Goal: Task Accomplishment & Management: Complete application form

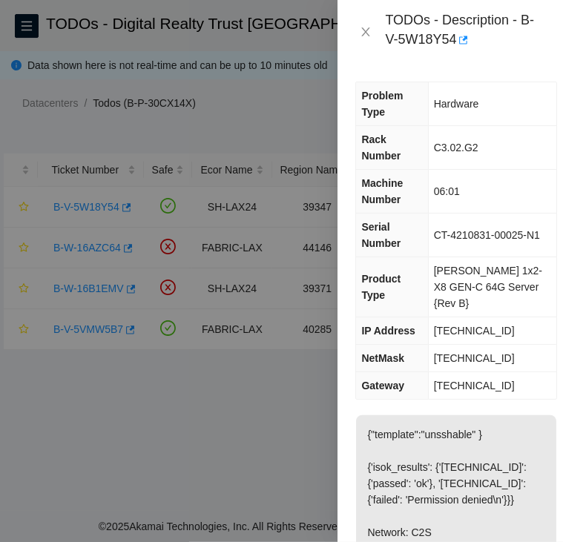
scroll to position [917, 0]
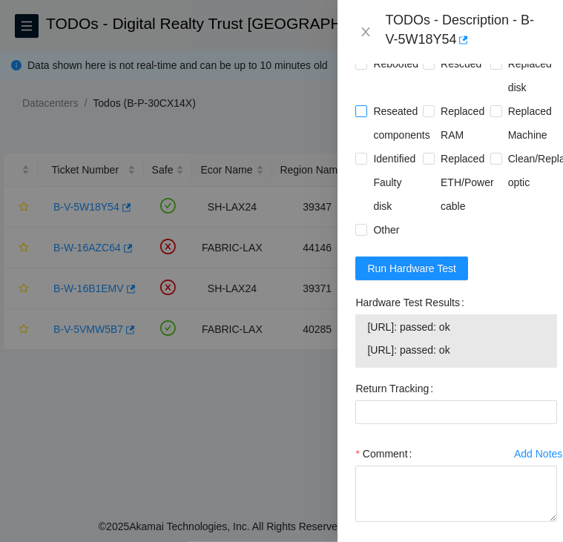
click at [364, 110] on input "Reseated components" at bounding box center [360, 110] width 10 height 10
checkbox input "true"
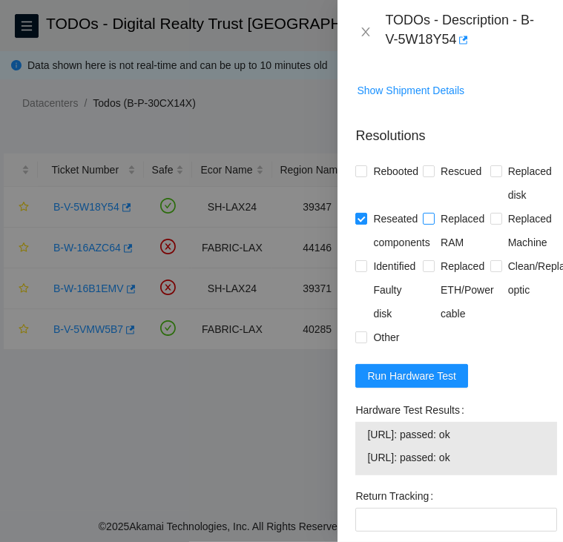
scroll to position [808, 0]
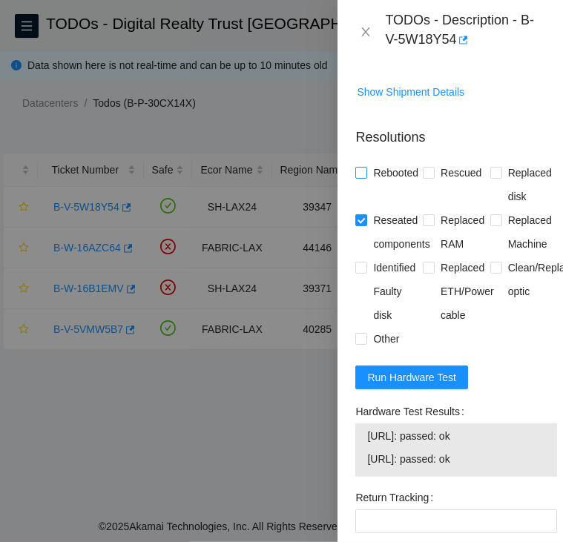
click at [356, 167] on input "Rebooted" at bounding box center [360, 172] width 10 height 10
checkbox input "true"
click at [430, 170] on span at bounding box center [429, 173] width 12 height 12
click at [430, 170] on input "Rescued" at bounding box center [428, 172] width 10 height 10
checkbox input "true"
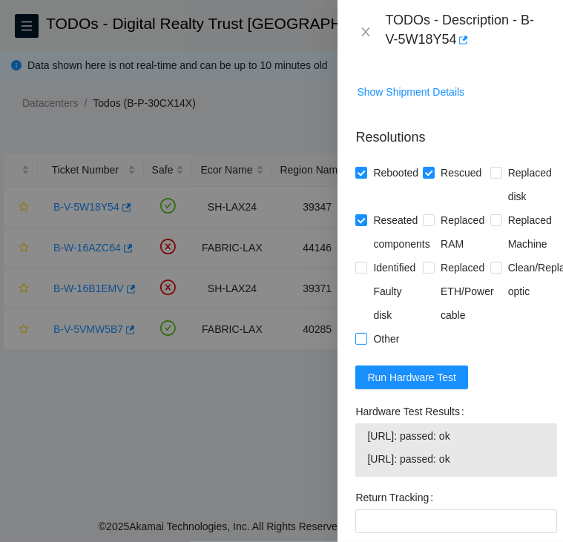
click at [356, 335] on input "Other" at bounding box center [360, 338] width 10 height 10
checkbox input "true"
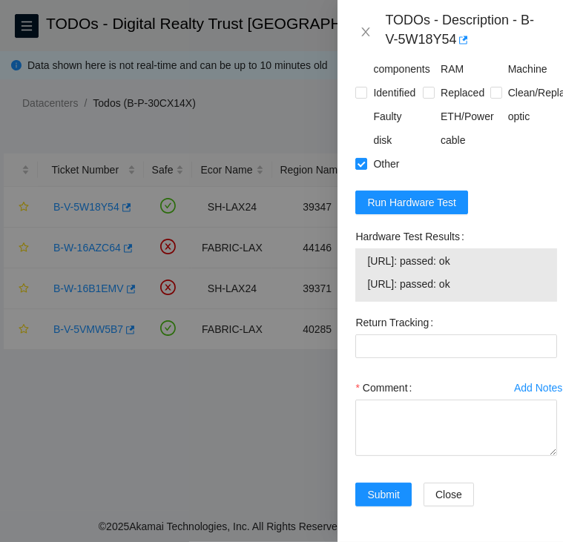
scroll to position [1003, 0]
click at [384, 400] on textarea "Comment" at bounding box center [456, 428] width 202 height 56
paste textarea "B-V-5W18Y54 SH-LAX24 Critical 0 0% C3.02.G2 06:01 184.24.106.15 CT-4210831-0002…"
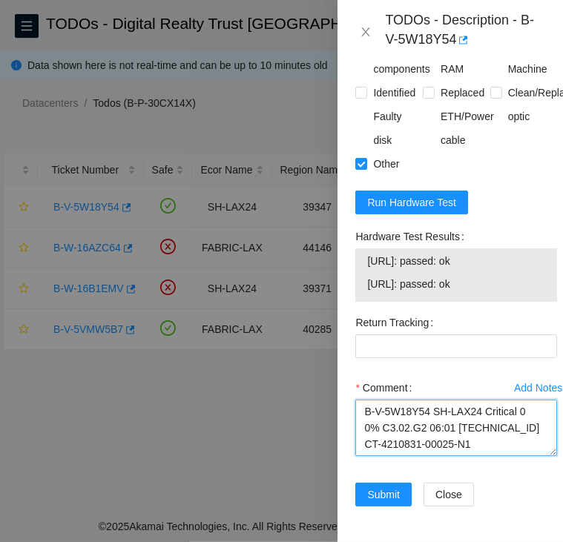
scroll to position [469, 0]
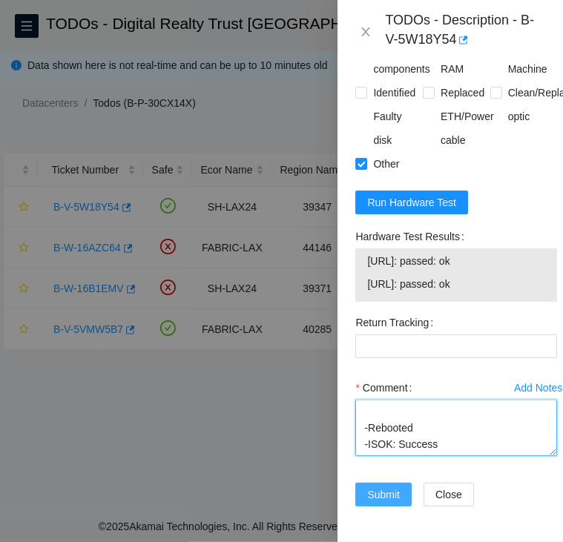
type textarea "B-V-5W18Y54 SH-LAX24 Critical 0 0% C3.02.G2 06:01 184.24.106.15 CT-4210831-0002…"
click at [382, 486] on span "Submit" at bounding box center [383, 494] width 33 height 16
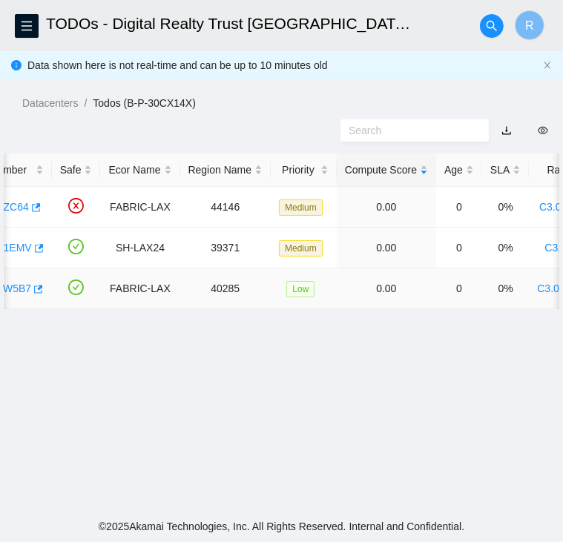
scroll to position [0, 0]
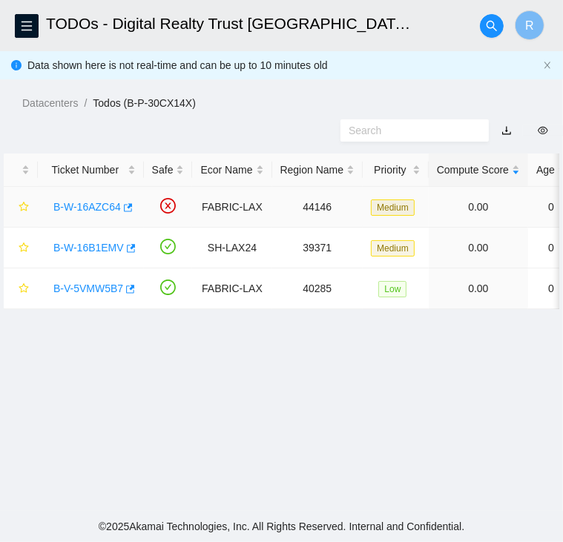
click at [86, 208] on link "B-W-16AZC64" at bounding box center [86, 207] width 67 height 12
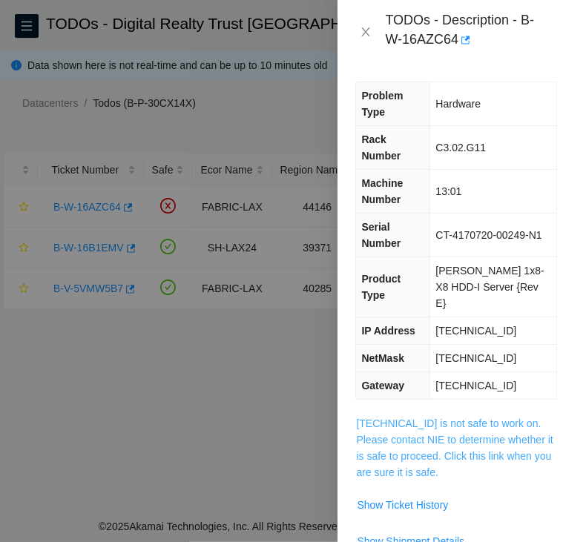
click at [463, 417] on link "23.194.216.29 is not safe to work on. Please contact NIE to determine whether i…" at bounding box center [454, 447] width 196 height 61
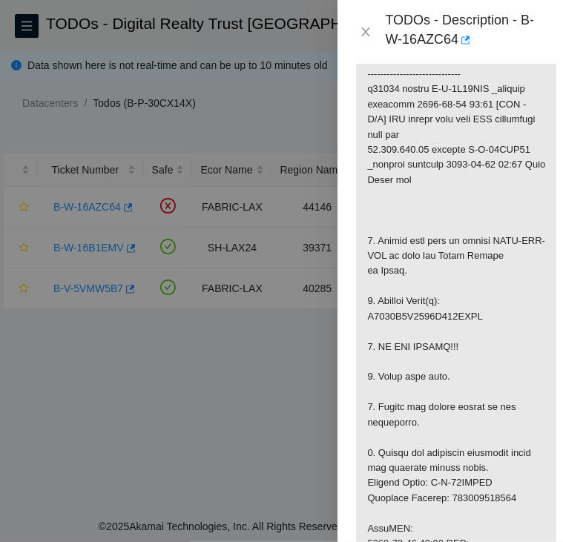
scroll to position [519, 0]
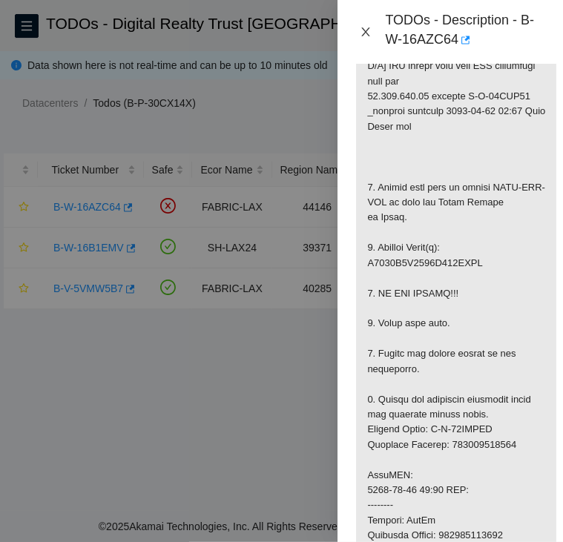
click at [365, 33] on icon "close" at bounding box center [366, 32] width 12 height 12
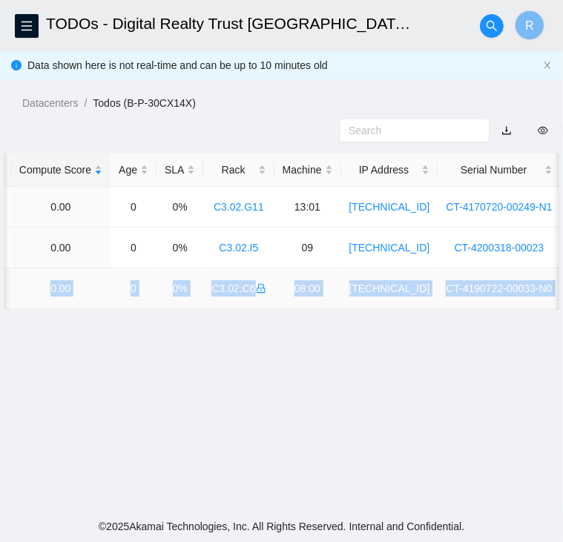
scroll to position [0, 588]
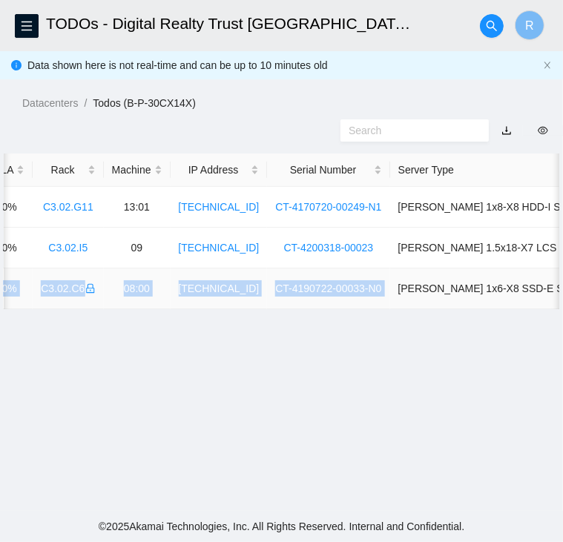
drag, startPoint x: 42, startPoint y: 291, endPoint x: 368, endPoint y: 288, distance: 327.0
click at [368, 288] on tr "B-V-5VMW5B7 FABRIC-LAX 40285 Low 0.00 0 0% C3.02.C6 08:00 23.45.45.146 CT-41907…" at bounding box center [37, 288] width 1243 height 41
copy tr "B-V-5VMW5B7 FABRIC-LAX 40285 Low 0.00 0 0% C3.02.C6 08:00 23.45.45.146 CT-41907…"
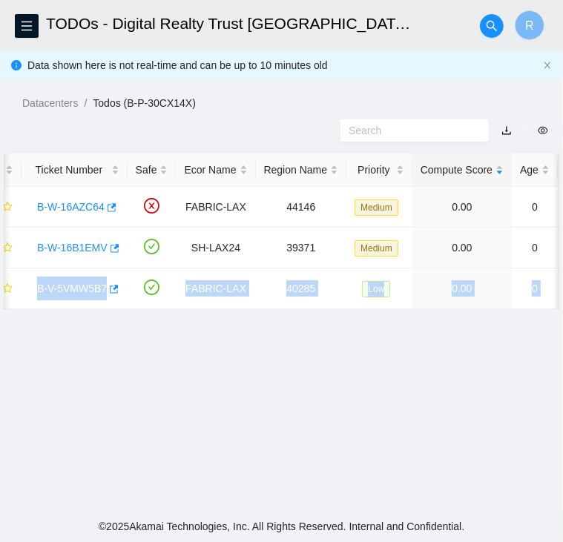
scroll to position [0, 0]
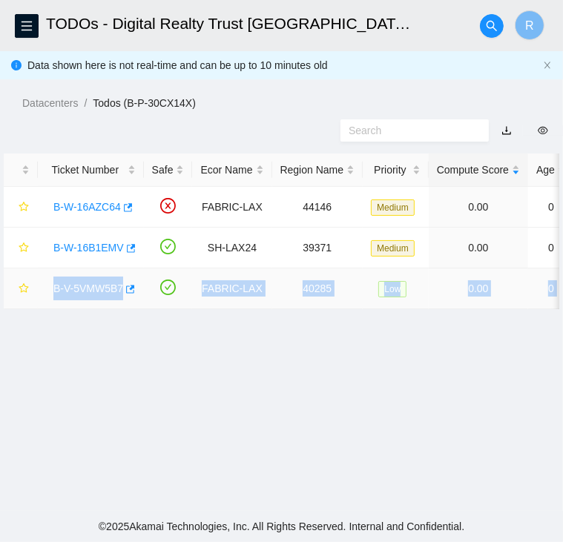
click at [86, 284] on link "B-V-5VMW5B7" at bounding box center [88, 288] width 70 height 12
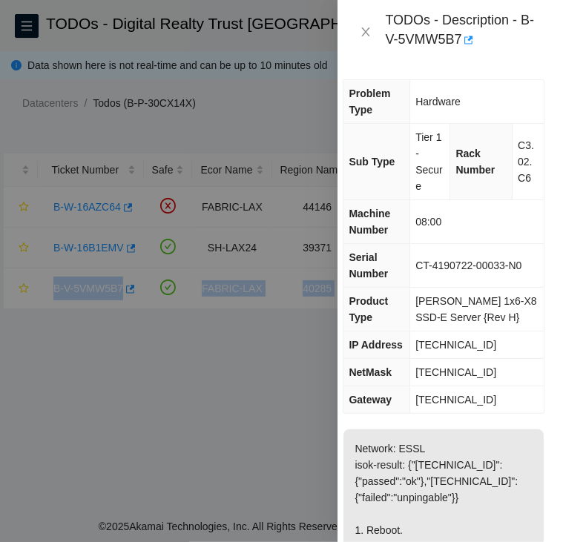
scroll to position [1, 13]
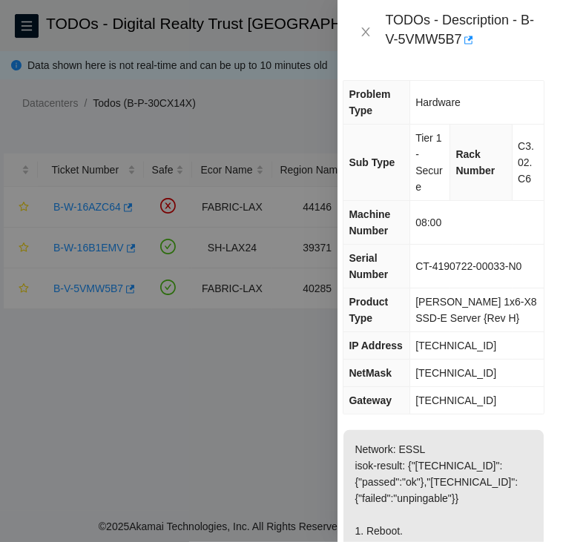
click at [443, 343] on span "23.45.45.146" at bounding box center [455, 346] width 81 height 12
copy span "23.45.45.146"
click at [465, 369] on span "255.255.255.128" at bounding box center [455, 373] width 81 height 12
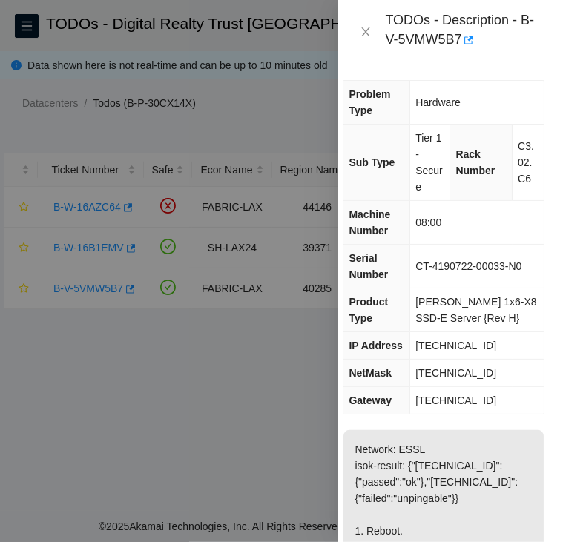
copy span "255.255.255.128"
click at [443, 405] on span "23.45.45.129" at bounding box center [455, 400] width 81 height 12
copy span "23.45.45.129"
drag, startPoint x: 411, startPoint y: 263, endPoint x: 522, endPoint y: 266, distance: 110.5
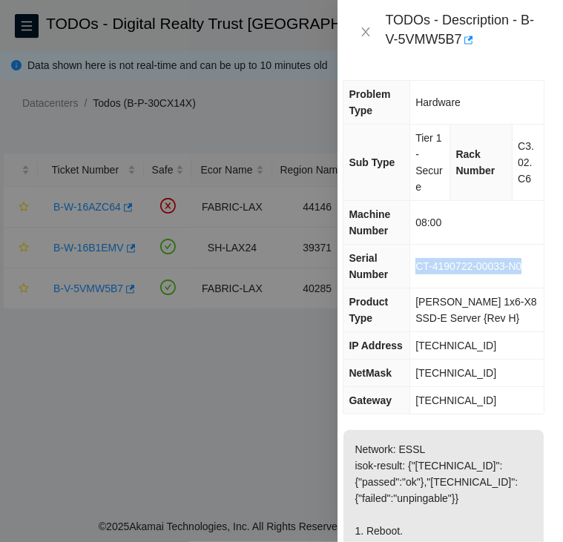
click at [522, 266] on td "CT-4190722-00033-N0" at bounding box center [477, 267] width 134 height 44
copy span "CT-4190722-00033-N0"
drag, startPoint x: 510, startPoint y: 144, endPoint x: 525, endPoint y: 183, distance: 42.0
click at [525, 183] on td "C3.02.C6" at bounding box center [528, 163] width 32 height 76
copy span "C3.02.C6"
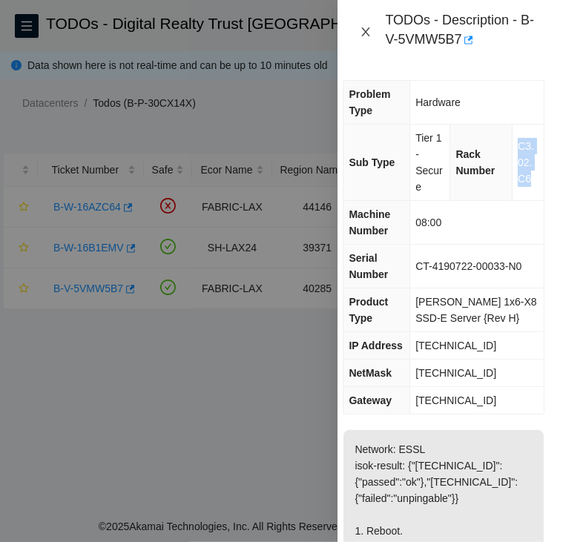
click at [374, 29] on button "Close" at bounding box center [365, 32] width 21 height 14
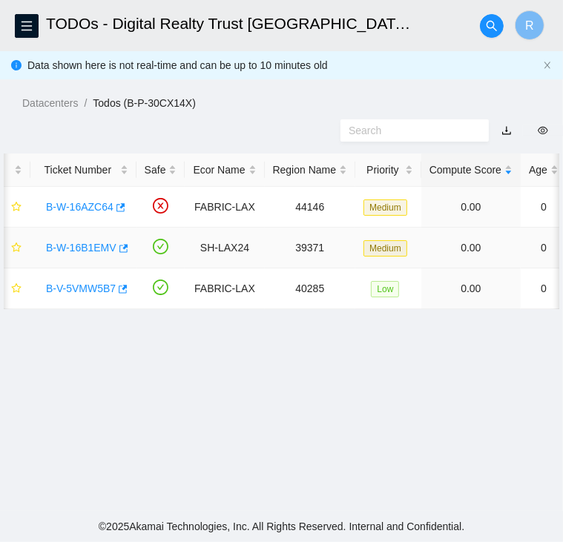
scroll to position [0, 0]
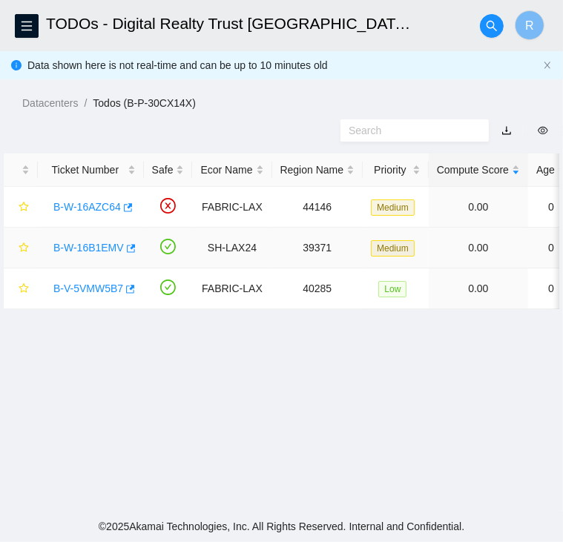
click at [92, 244] on link "B-W-16B1EMV" at bounding box center [88, 248] width 70 height 12
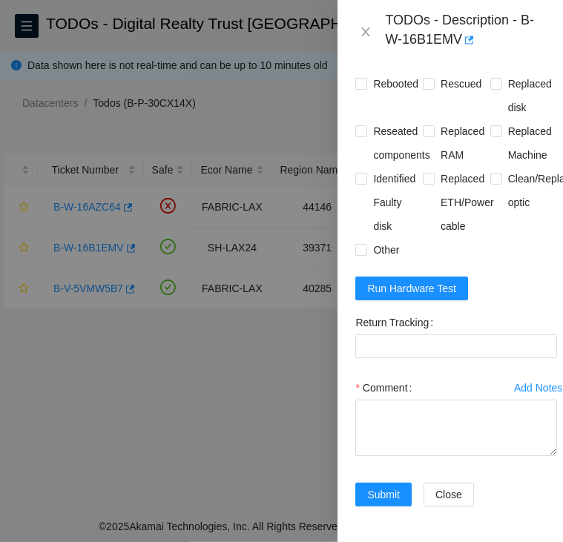
scroll to position [1667, 0]
click at [439, 277] on button "Run Hardware Test" at bounding box center [411, 289] width 113 height 24
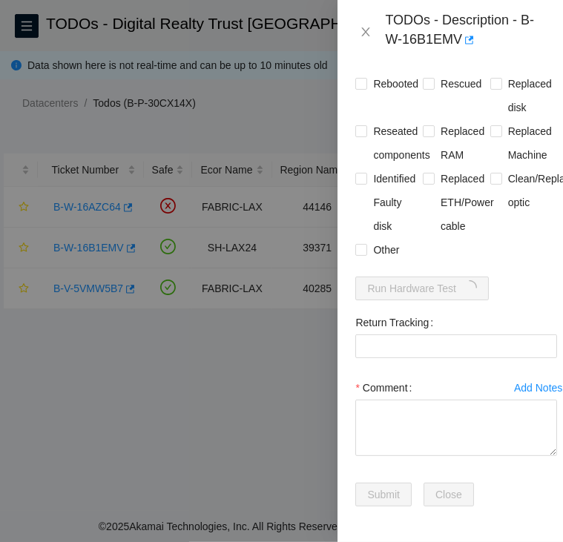
scroll to position [1591, 0]
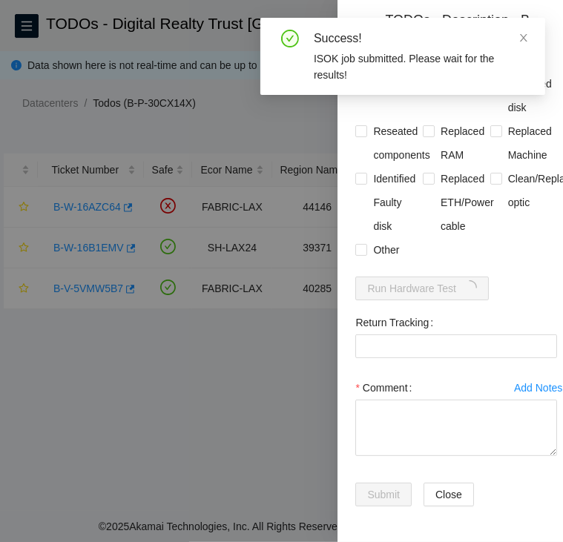
click at [365, 88] on input "Rebooted" at bounding box center [360, 83] width 10 height 10
checkbox input "true"
click at [492, 88] on input "Replaced disk" at bounding box center [495, 83] width 10 height 10
checkbox input "true"
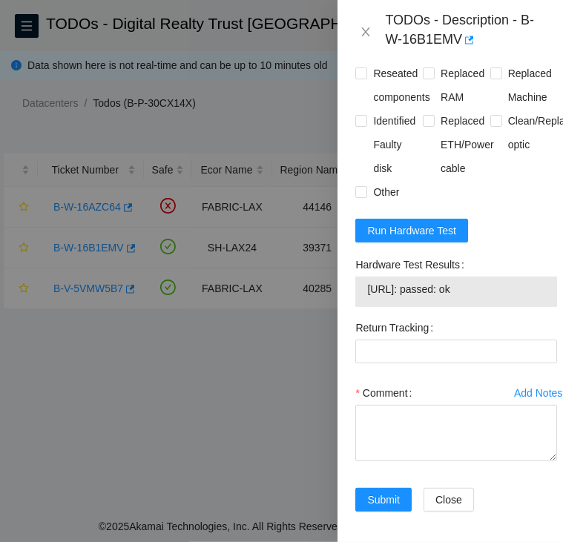
drag, startPoint x: 502, startPoint y: 400, endPoint x: 362, endPoint y: 399, distance: 140.1
click at [362, 307] on div "184.27.47.140: passed: ok" at bounding box center [456, 292] width 202 height 30
copy tbody "184.27.47.140: passed: ok"
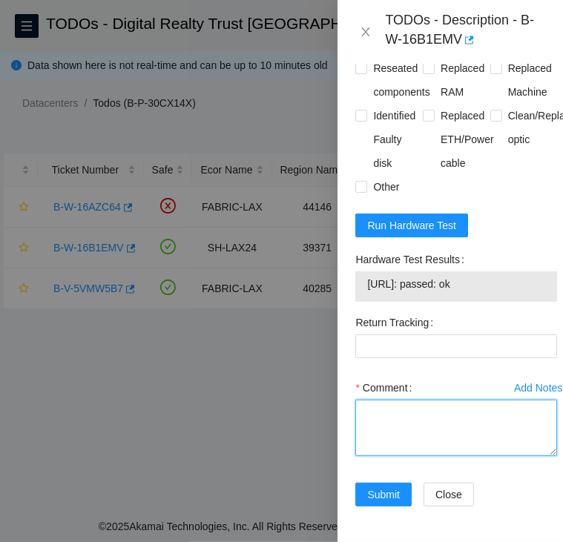
click at [372, 400] on textarea "Comment" at bounding box center [456, 428] width 202 height 56
paste textarea "B-W-16B1EMV SH-LAX24 Medium 0 0% C3.02.I5 09 184.27.47.140 CT-4200318-00023 -Co…"
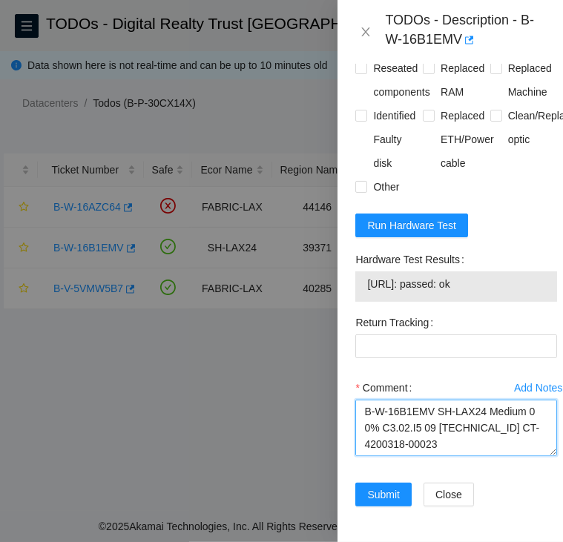
scroll to position [305, 0]
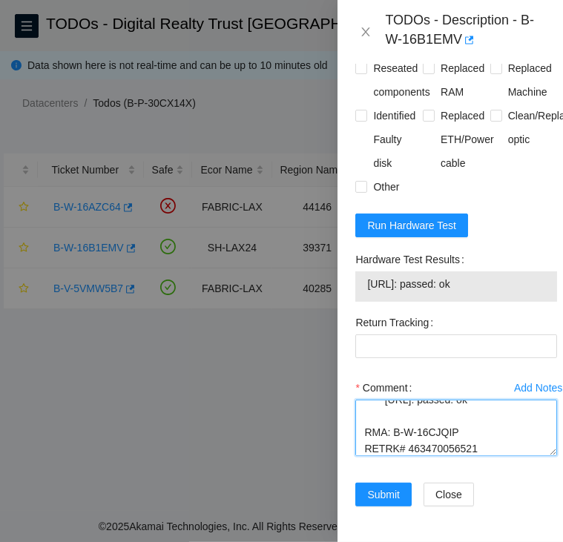
click at [426, 433] on textarea "B-W-16B1EMV SH-LAX24 Medium 0 0% C3.02.I5 09 184.27.47.140 CT-4200318-00023 -Co…" at bounding box center [456, 428] width 202 height 56
type textarea "B-W-16B1EMV SH-LAX24 Medium 0 0% C3.02.I5 09 184.27.47.140 CT-4200318-00023 -Co…"
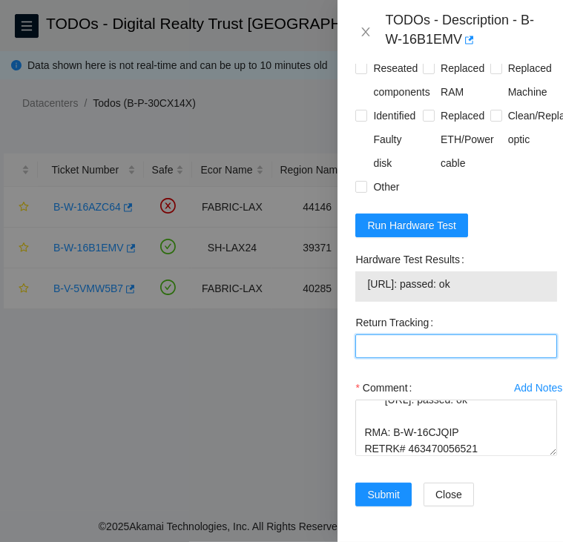
click at [383, 334] on Tracking "Return Tracking" at bounding box center [456, 346] width 202 height 24
paste Tracking "463470056521"
type Tracking "463470056521"
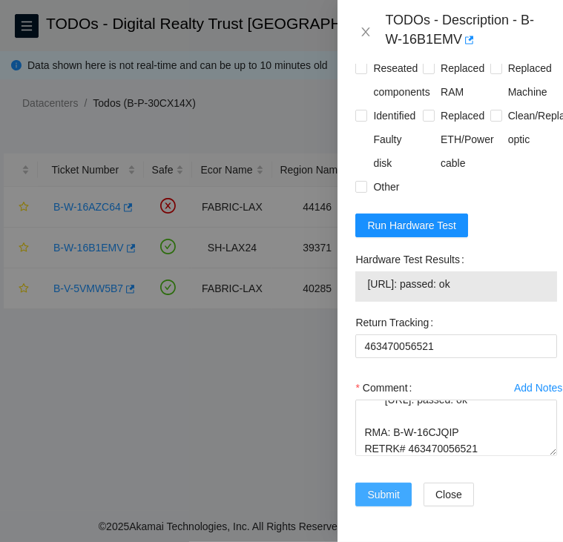
click at [383, 486] on span "Submit" at bounding box center [383, 494] width 33 height 16
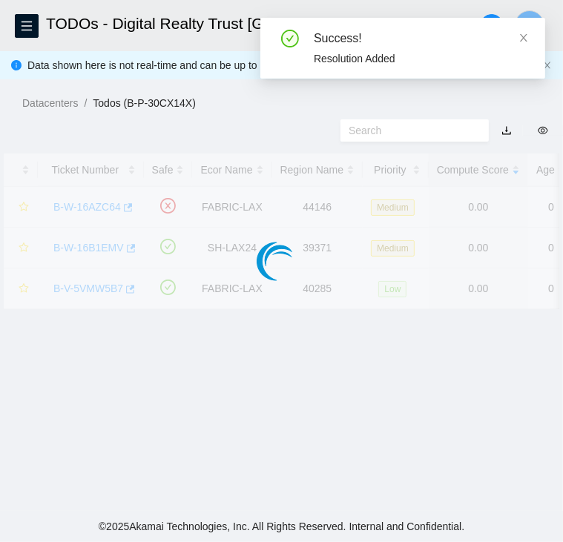
scroll to position [397, 0]
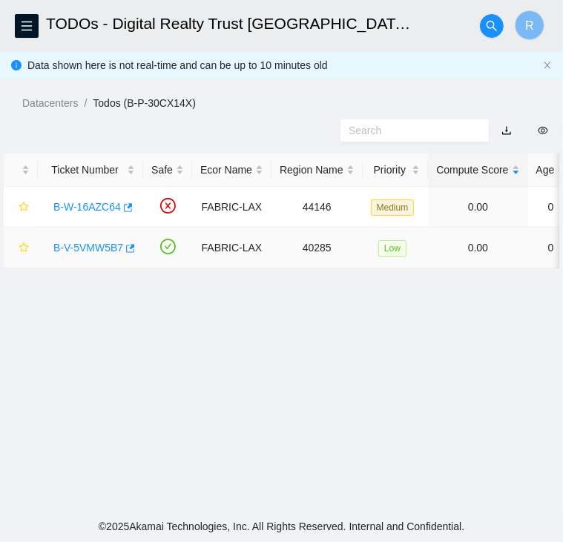
click at [91, 243] on link "B-V-5VMW5B7" at bounding box center [88, 248] width 70 height 12
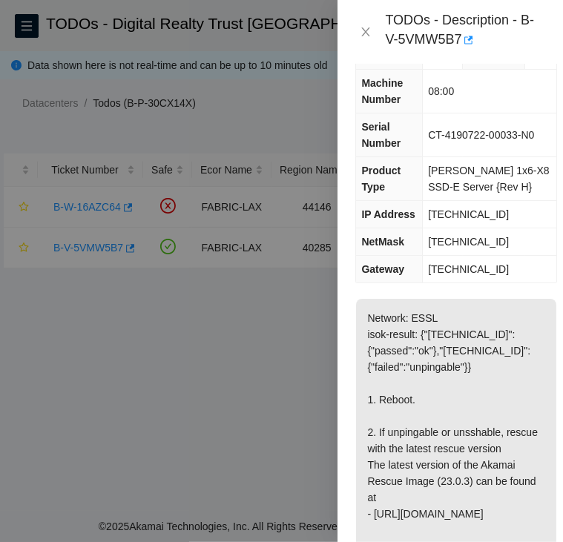
scroll to position [133, 0]
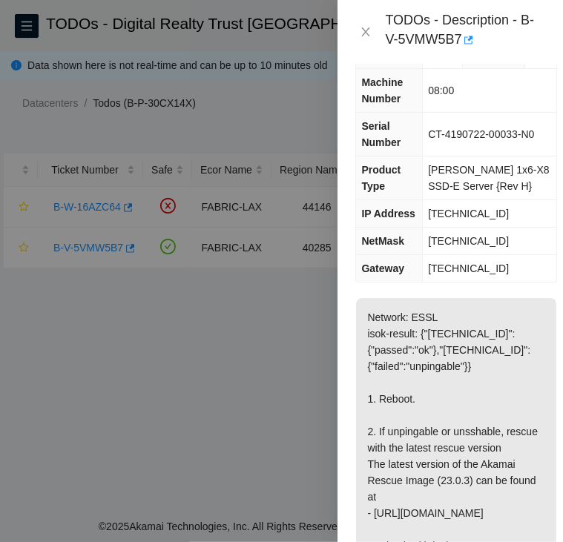
click at [498, 426] on p "Network: ESSL isok-result: {"23.45.45.147":{"passed":"ok"},"23.45.45.146":{"fai…" at bounding box center [456, 456] width 200 height 316
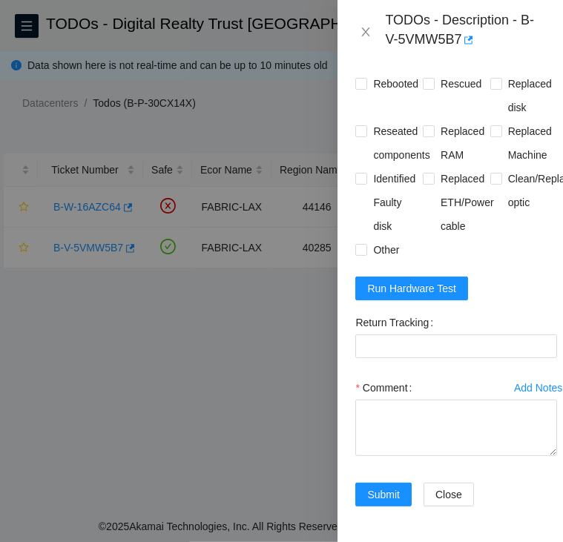
scroll to position [844, 0]
click at [424, 293] on span "Run Hardware Test" at bounding box center [411, 288] width 89 height 16
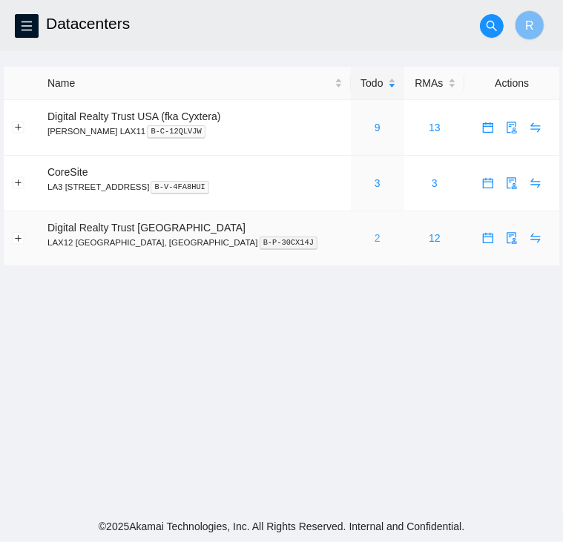
click at [374, 242] on link "2" at bounding box center [377, 238] width 6 height 12
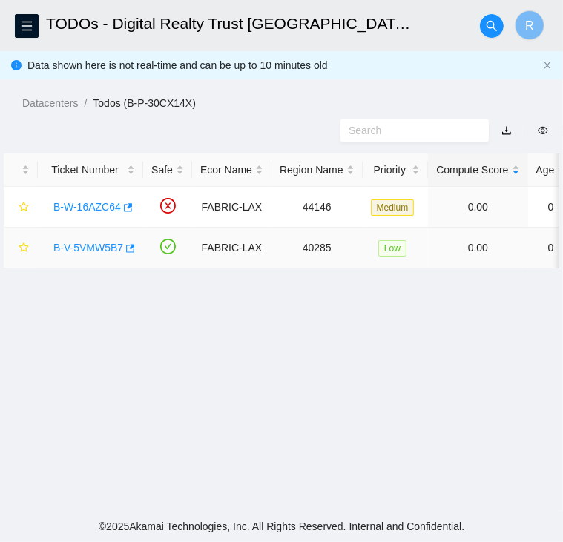
click at [101, 243] on link "B-V-5VMW5B7" at bounding box center [88, 248] width 70 height 12
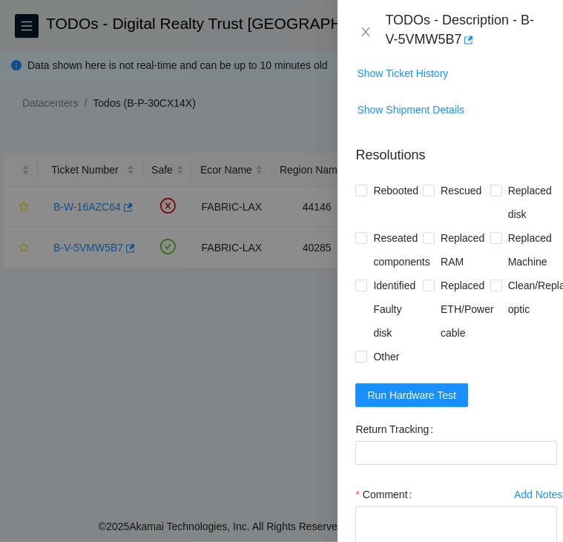
scroll to position [869, 0]
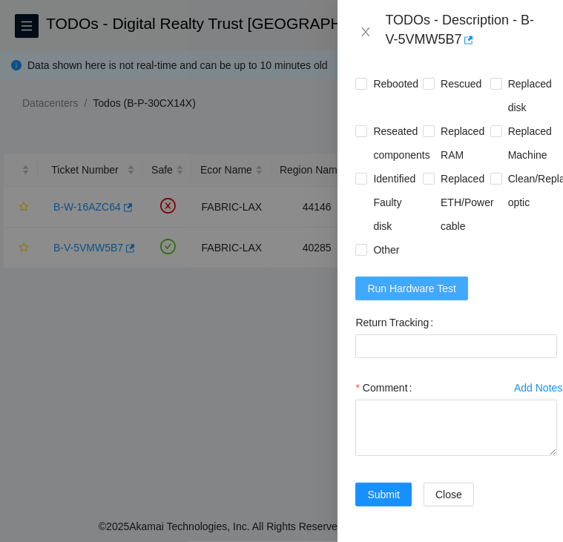
click at [412, 280] on span "Run Hardware Test" at bounding box center [411, 288] width 89 height 16
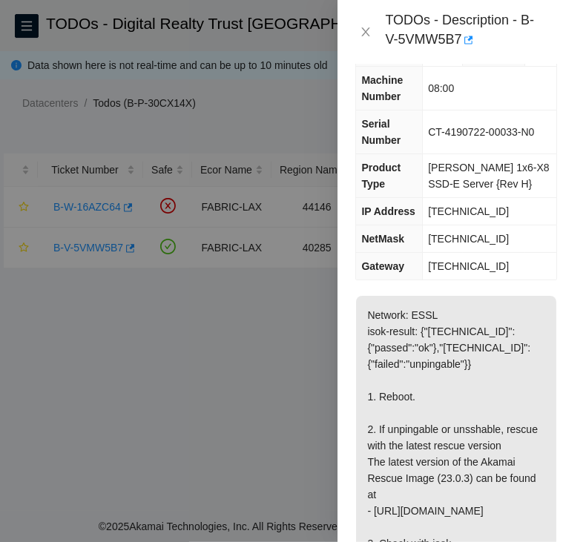
scroll to position [0, 0]
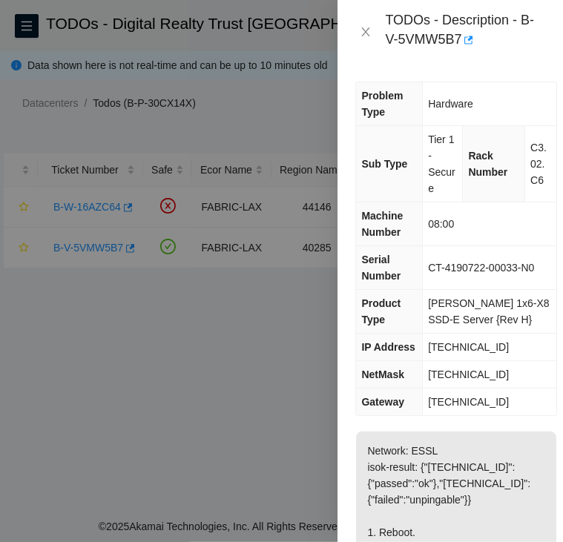
click at [456, 347] on span "23.45.45.146" at bounding box center [468, 347] width 81 height 12
click at [446, 372] on span "[TECHNICAL_ID]" at bounding box center [468, 374] width 81 height 12
copy span "[TECHNICAL_ID]"
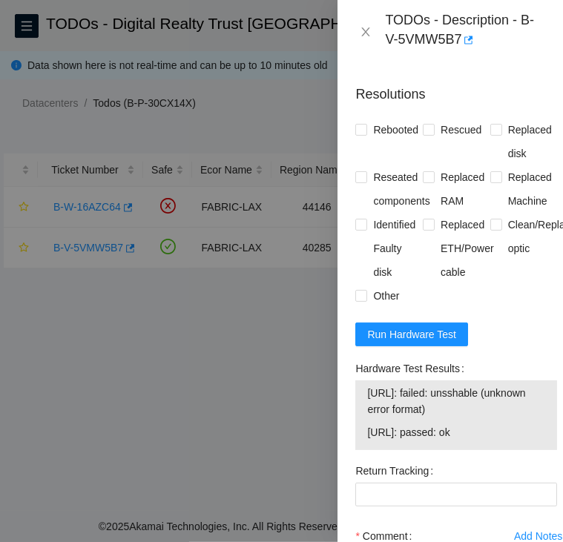
scroll to position [770, 0]
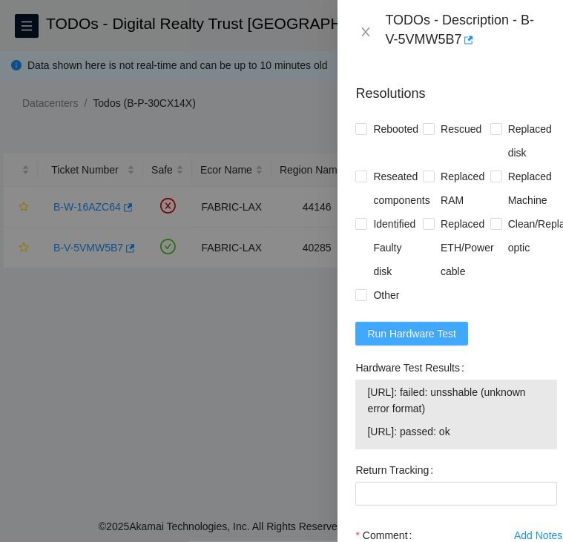
click at [403, 342] on span "Run Hardware Test" at bounding box center [411, 333] width 89 height 16
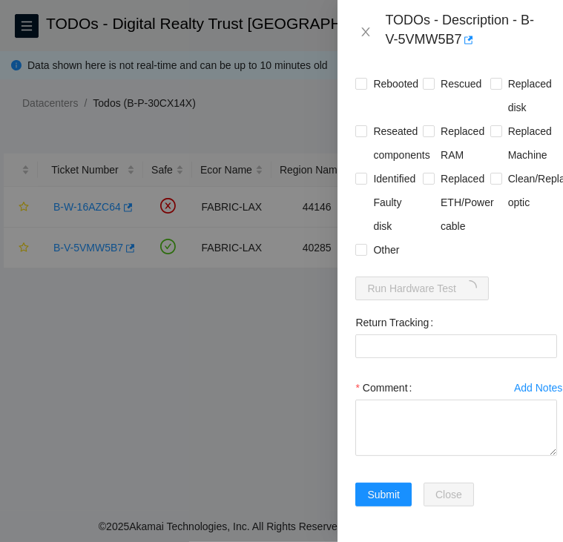
scroll to position [869, 0]
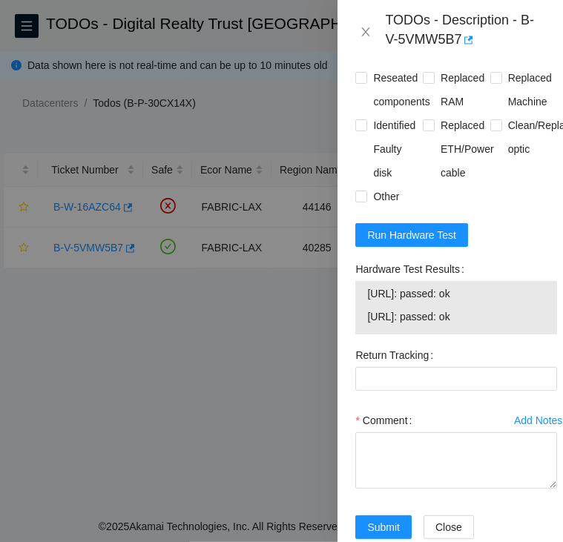
drag, startPoint x: 489, startPoint y: 353, endPoint x: 341, endPoint y: 320, distance: 152.0
click at [341, 320] on div "Problem Type Hardware Sub Type Tier 1 - Secure Rack Number C3.02.C6 Machine Num…" at bounding box center [455, 303] width 237 height 478
copy tbody "23.45.45.146: passed: ok 23.45.45.147: passed: ok"
click at [410, 489] on textarea "Comment" at bounding box center [456, 460] width 202 height 56
paste textarea "B-V-5VMW5B7 FABRIC-LAX Low 0 0% C3.02.C6 08:00 23.45.45.146 CT-4190722-00033-N0…"
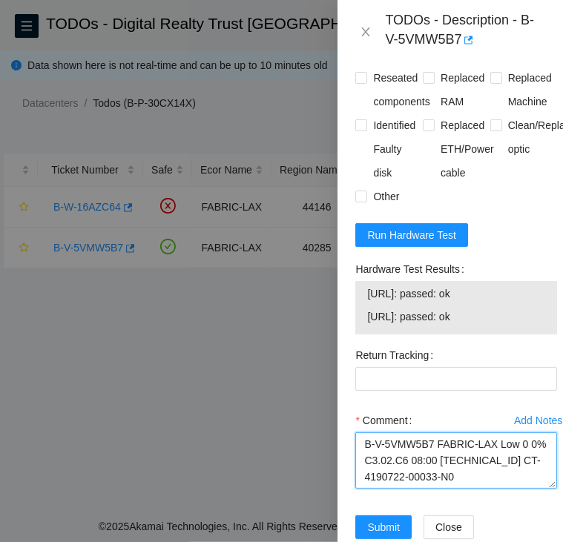
scroll to position [501, 0]
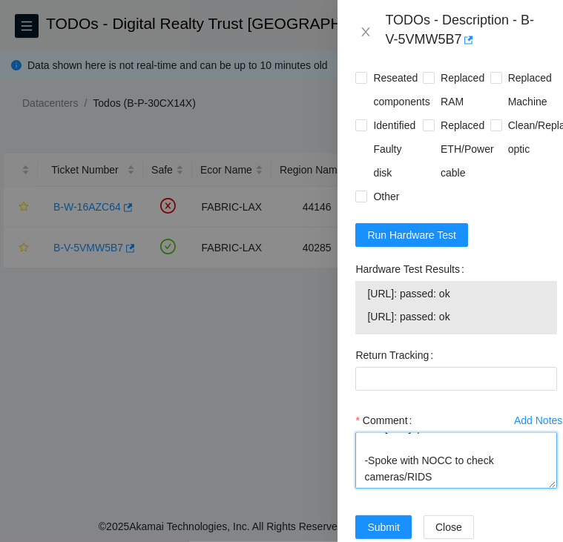
type textarea "B-V-5VMW5B7 FABRIC-LAX Low 0 0% C3.02.C6 08:00 23.45.45.146 CT-4190722-00033-N0…"
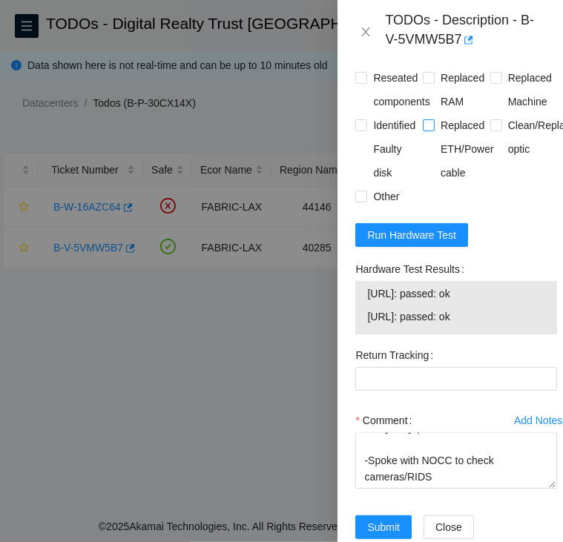
scroll to position [778, 0]
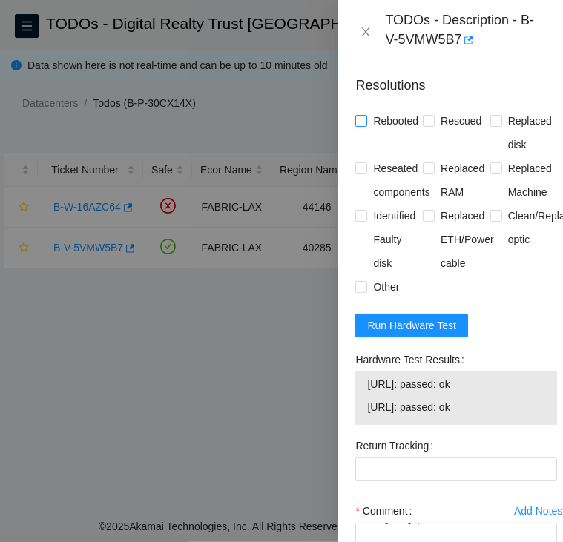
click at [357, 125] on input "Rebooted" at bounding box center [360, 120] width 10 height 10
checkbox input "true"
click at [426, 125] on input "Rescued" at bounding box center [428, 120] width 10 height 10
checkbox input "true"
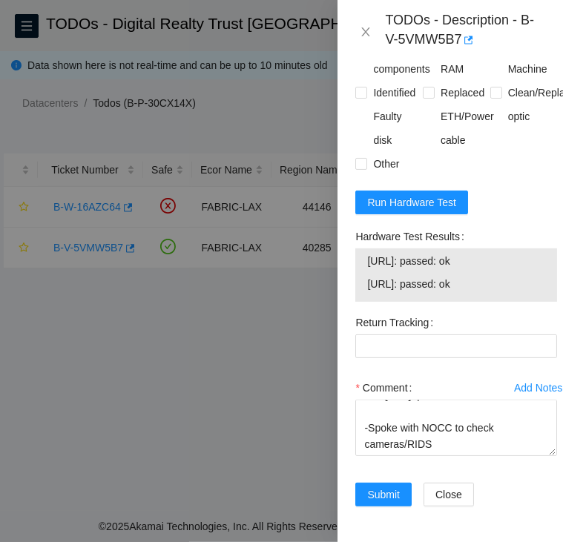
scroll to position [955, 0]
click at [386, 486] on span "Submit" at bounding box center [383, 494] width 33 height 16
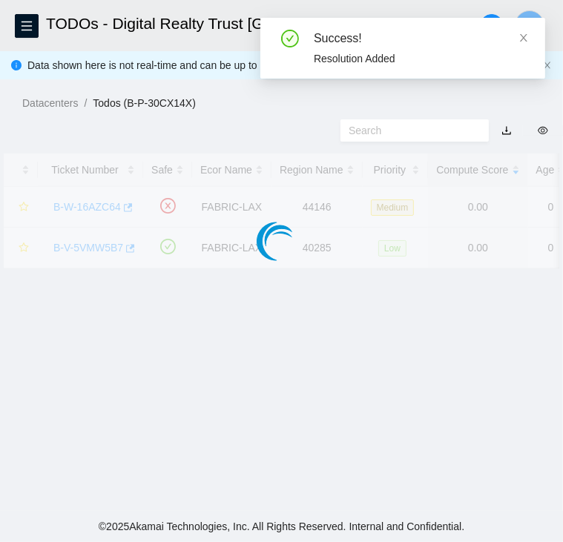
scroll to position [397, 0]
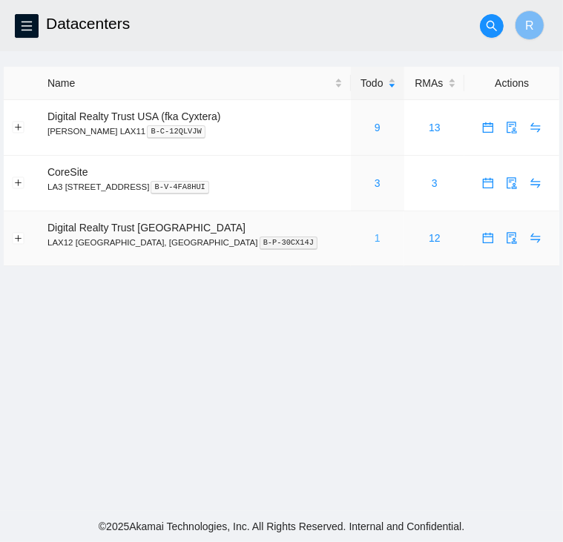
click at [374, 239] on link "1" at bounding box center [377, 238] width 6 height 12
